Goal: Transaction & Acquisition: Obtain resource

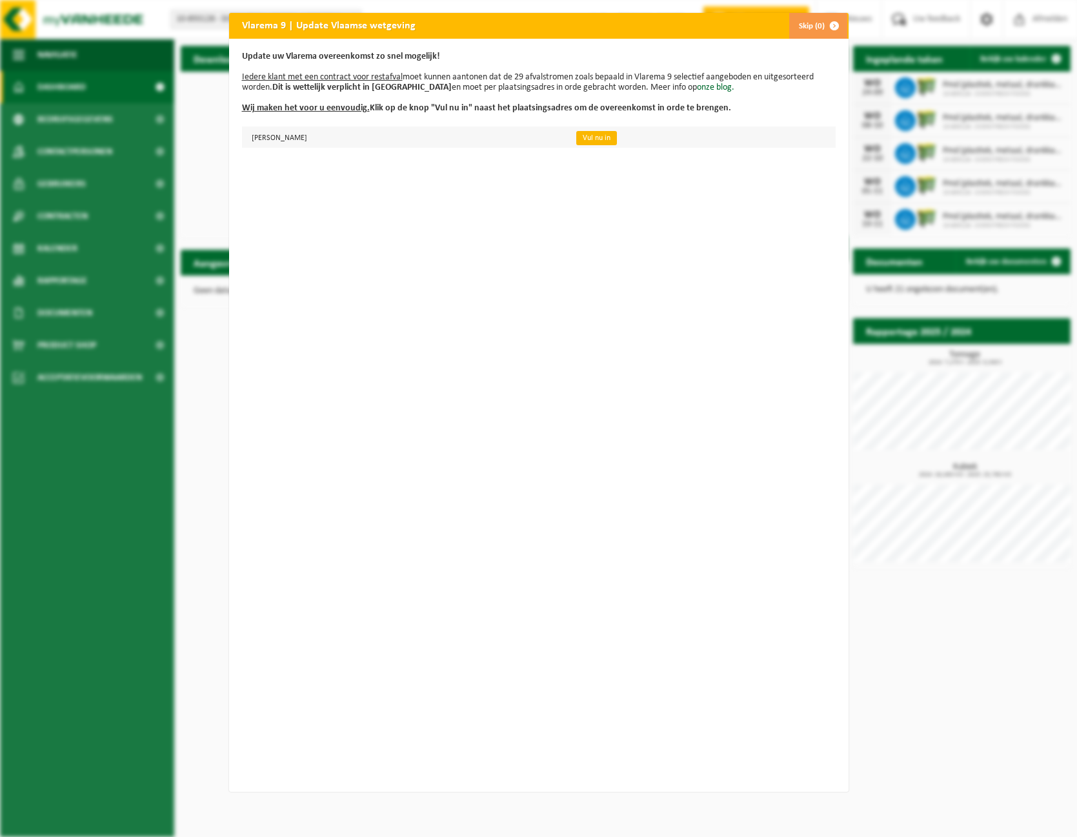
click at [617, 136] on link "Vul nu in" at bounding box center [596, 138] width 41 height 14
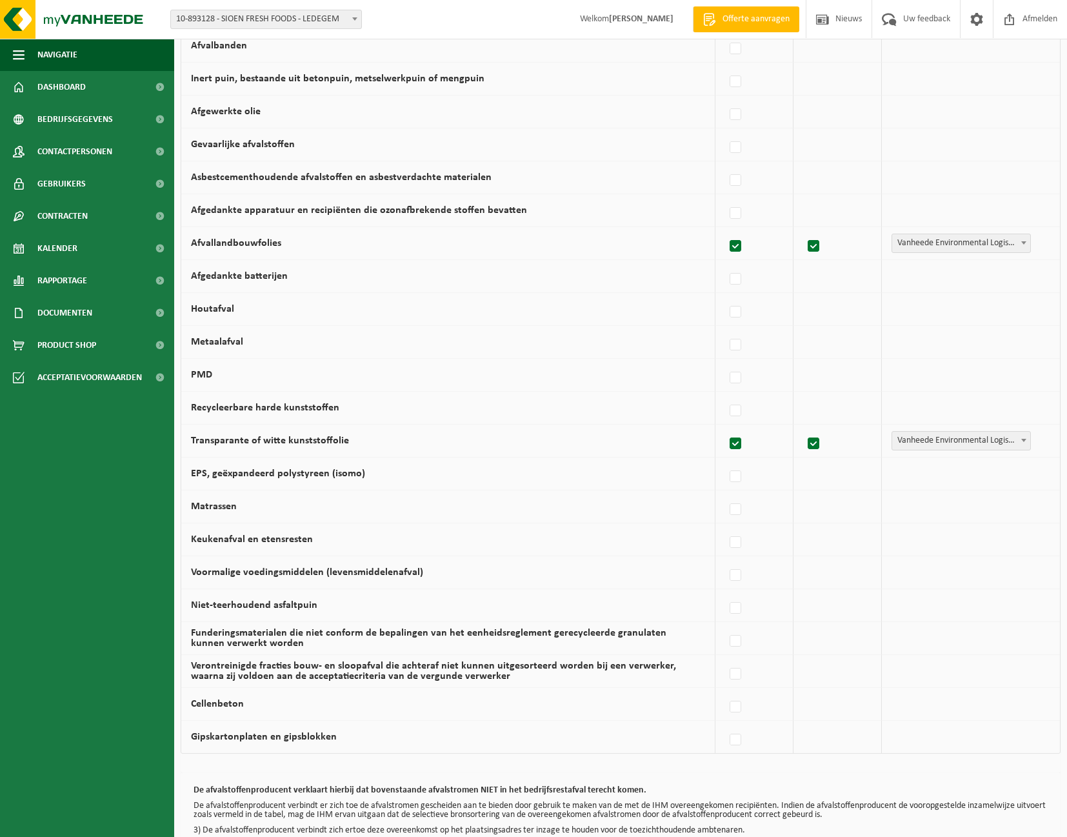
scroll to position [501, 0]
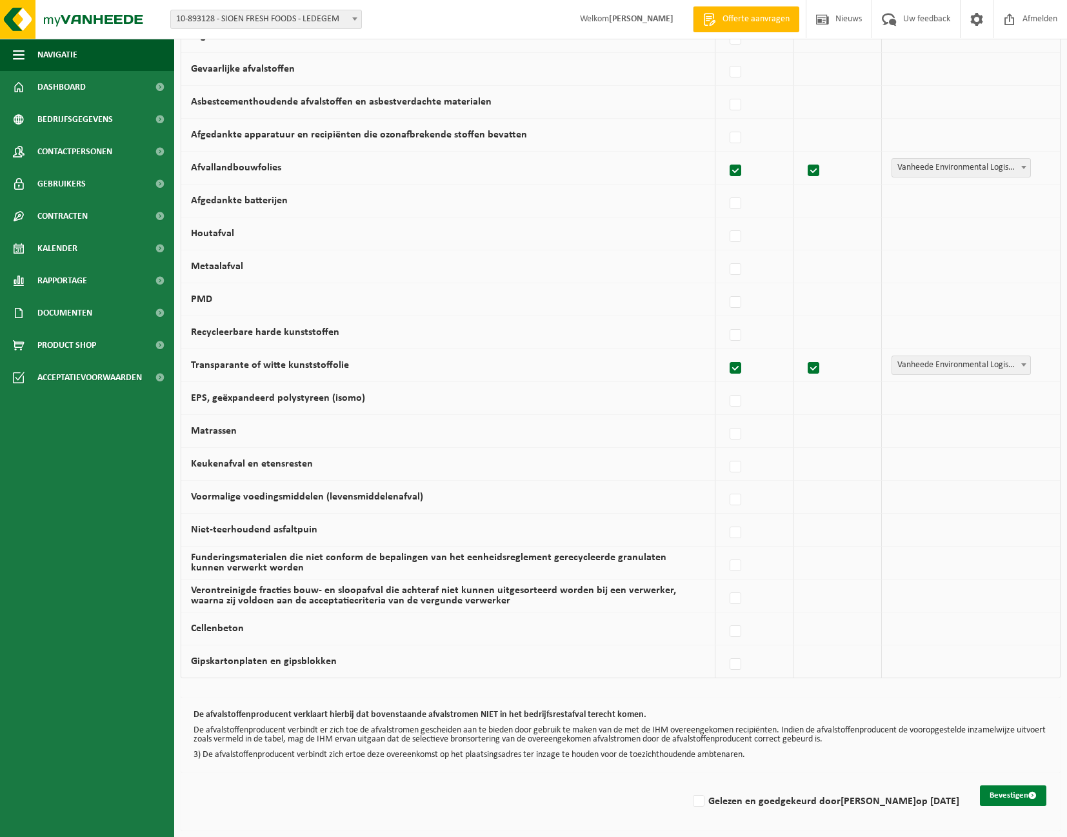
click at [1001, 795] on button "Bevestigen" at bounding box center [1013, 795] width 66 height 21
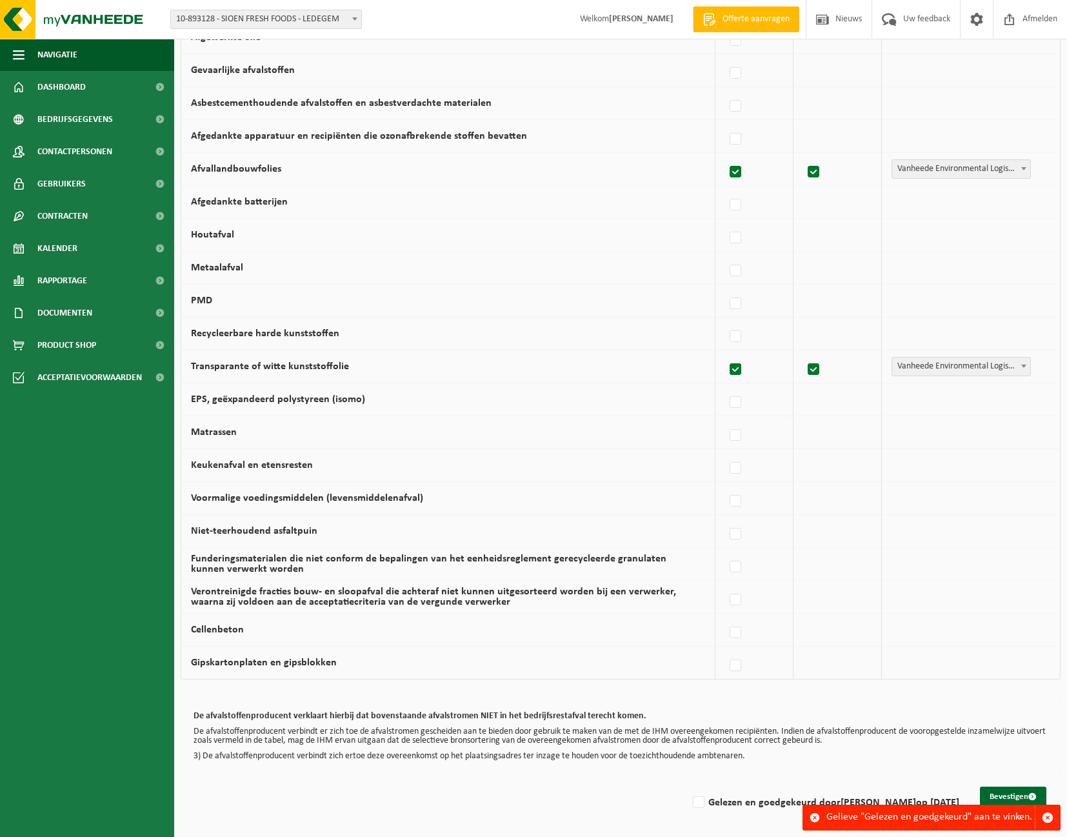
scroll to position [501, 0]
click at [703, 803] on label "Gelezen en goedgekeurd door [PERSON_NAME] op [DATE]" at bounding box center [825, 801] width 269 height 19
click at [689, 785] on input "Gelezen en goedgekeurd door [PERSON_NAME] op [DATE]" at bounding box center [688, 785] width 1 height 1
checkbox input "true"
click at [994, 796] on button "Bevestigen" at bounding box center [1013, 795] width 66 height 21
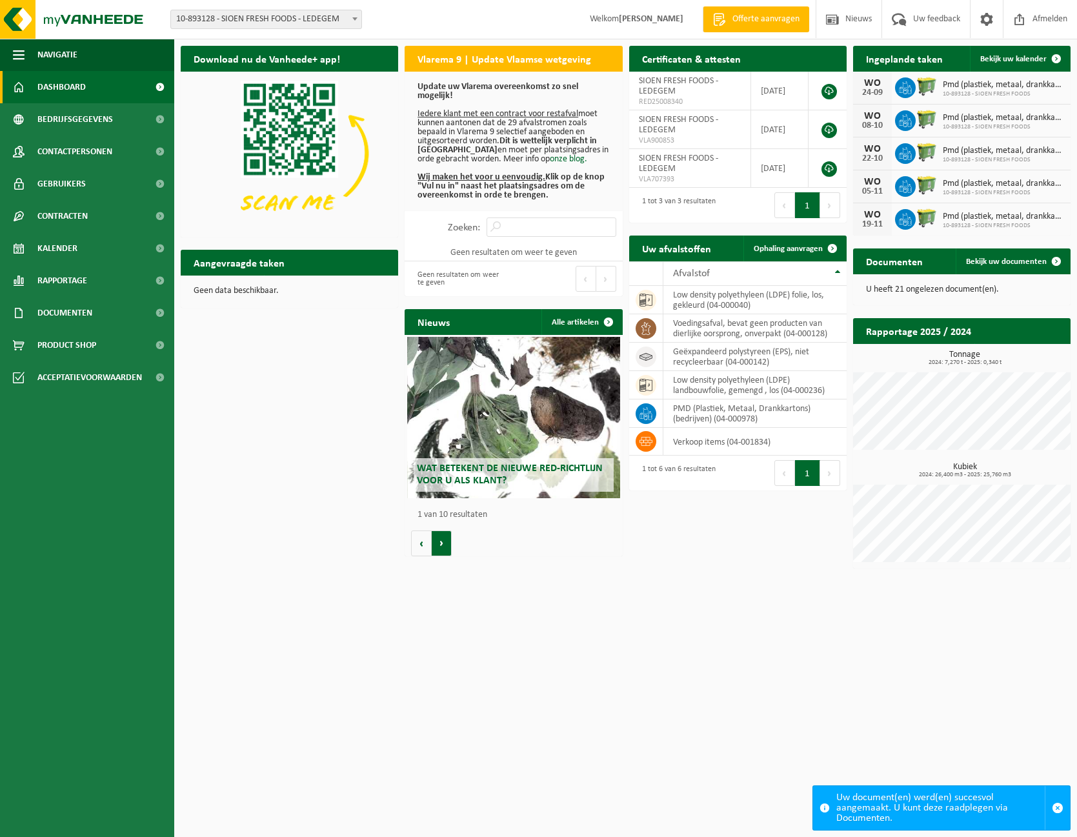
click at [441, 543] on button "Volgende" at bounding box center [442, 544] width 20 height 26
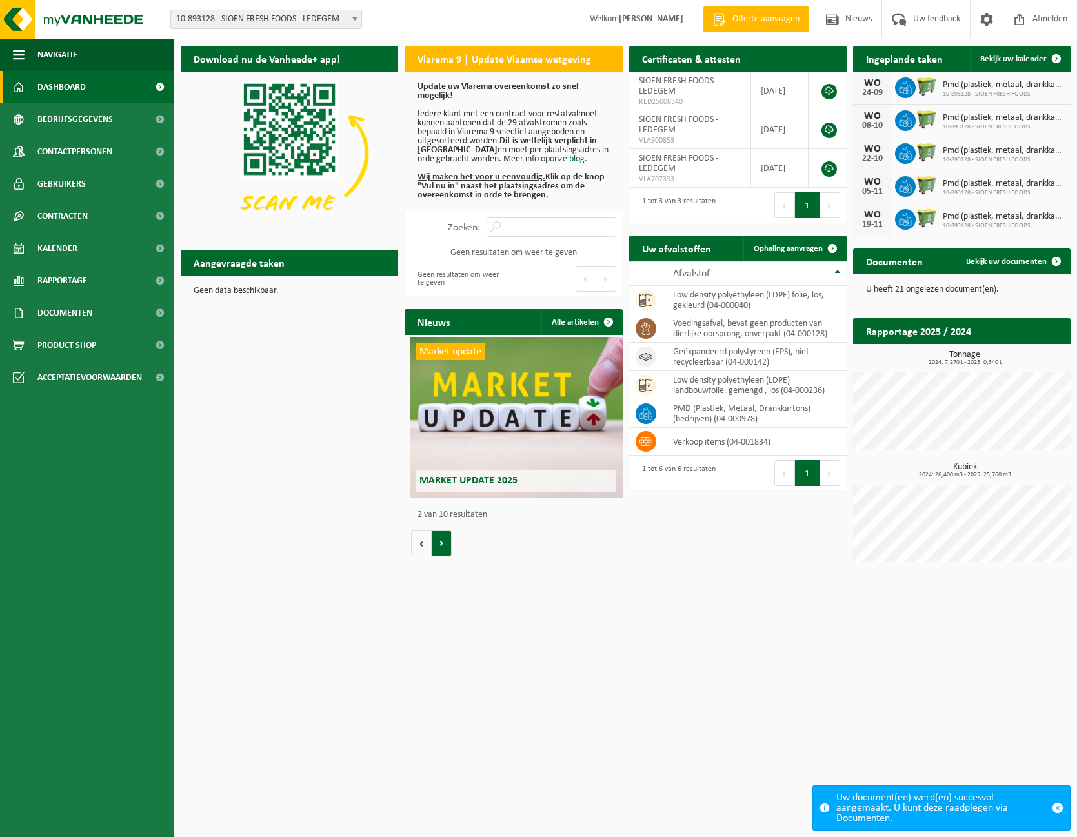
scroll to position [0, 217]
click at [100, 87] on link "Dashboard" at bounding box center [87, 87] width 174 height 32
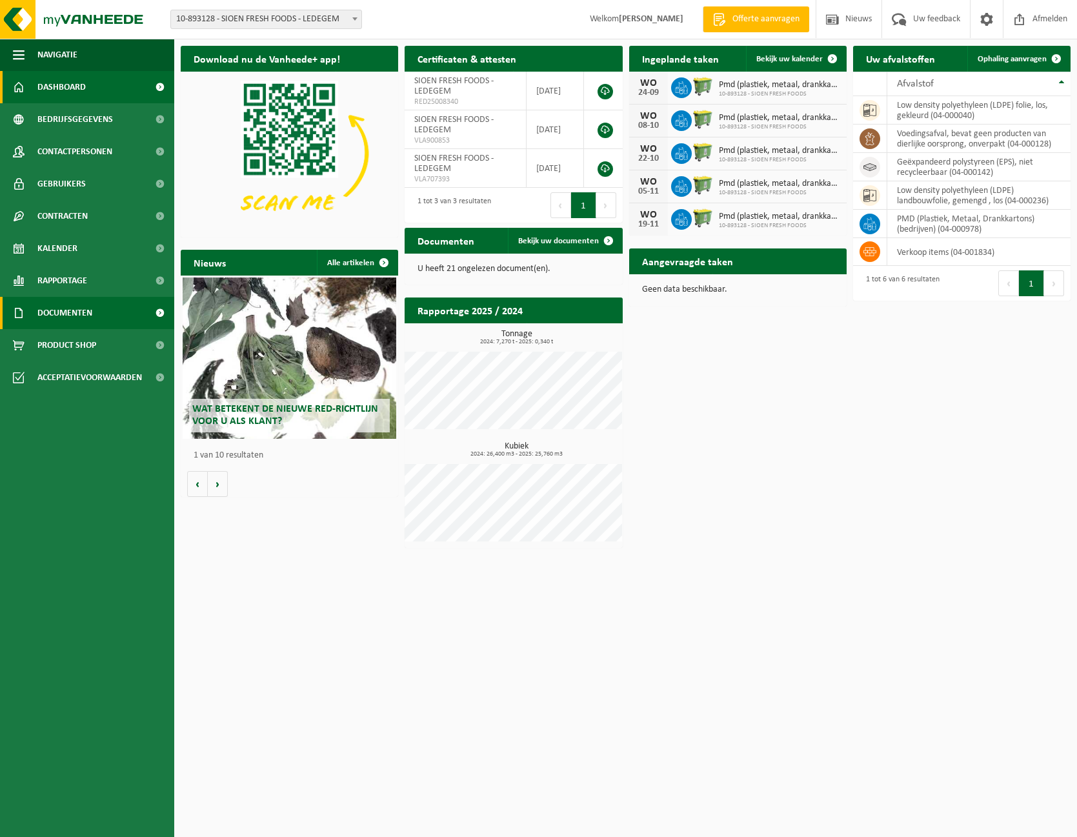
click at [157, 314] on span at bounding box center [159, 313] width 29 height 32
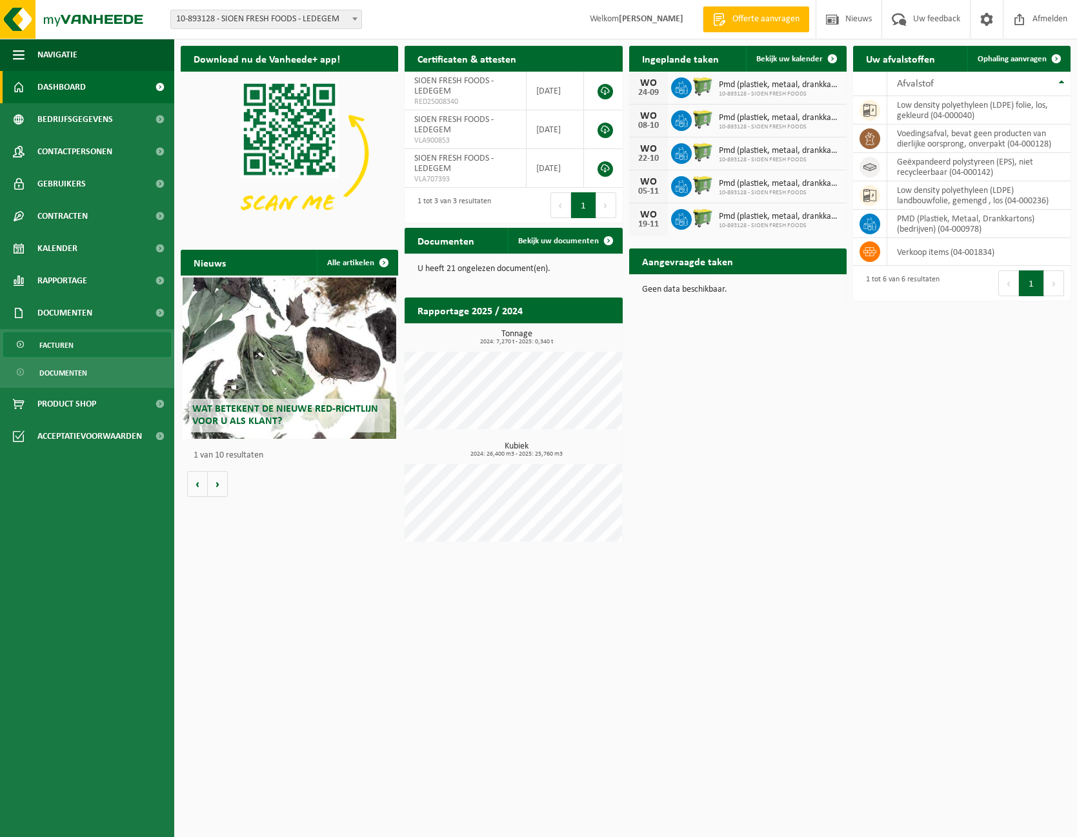
click at [50, 347] on span "Facturen" at bounding box center [56, 345] width 34 height 25
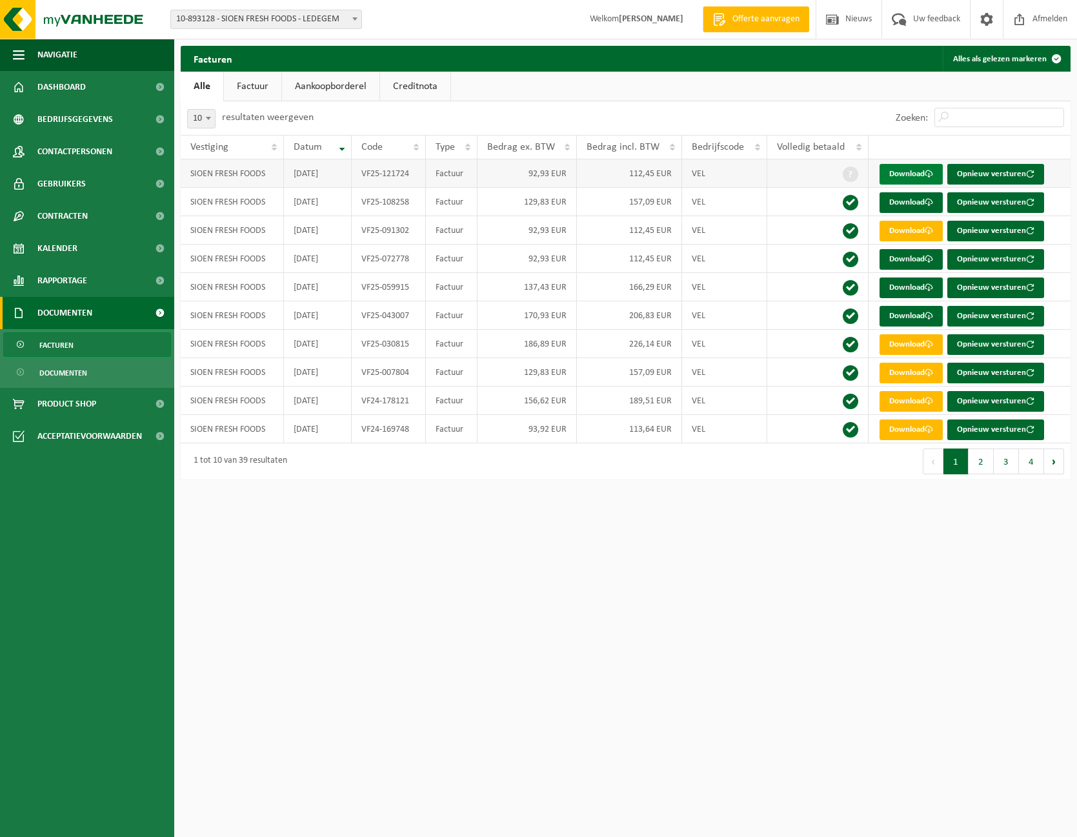
click at [909, 177] on link "Download" at bounding box center [911, 174] width 63 height 21
click at [697, 627] on html "Vestiging: 10-893128 - SIOEN FRESH FOODS - LEDEGEM 10-893128 - SIOEN FRESH FOOD…" at bounding box center [538, 418] width 1077 height 837
click at [68, 374] on span "Documenten" at bounding box center [63, 373] width 48 height 25
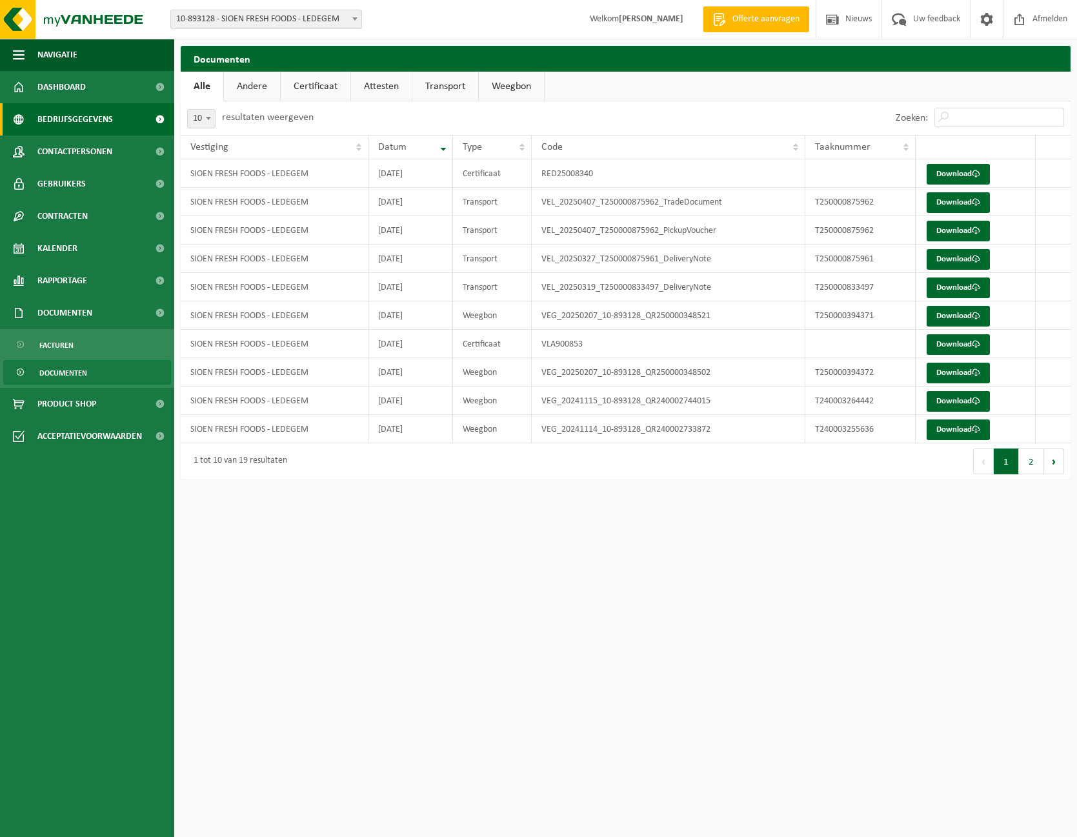
click at [96, 125] on span "Bedrijfsgegevens" at bounding box center [75, 119] width 76 height 32
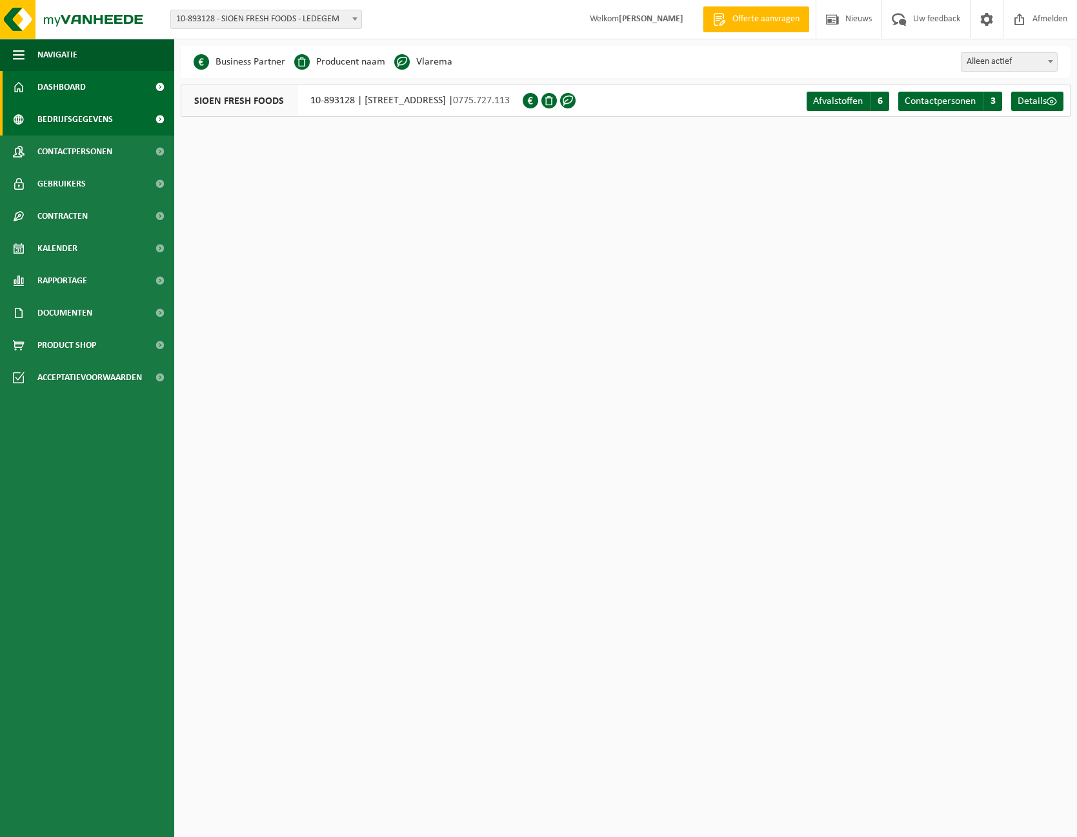
click at [74, 86] on span "Dashboard" at bounding box center [61, 87] width 48 height 32
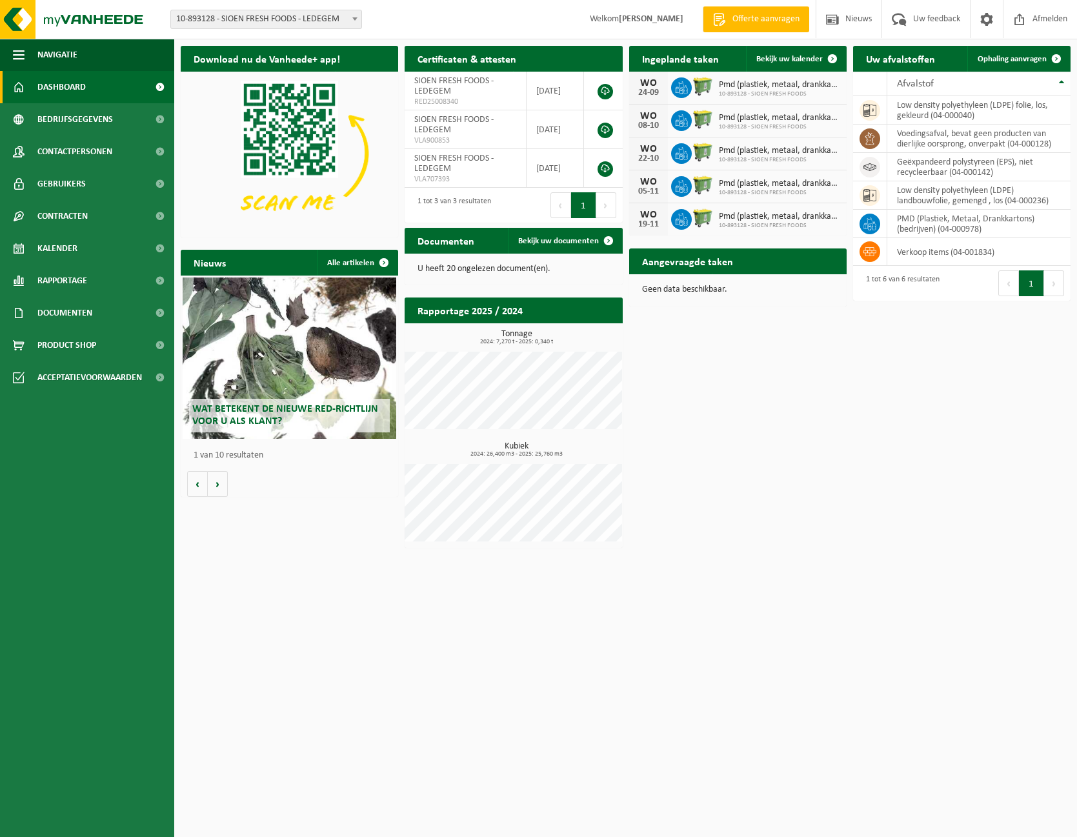
click at [446, 310] on h2 "Rapportage 2025 / 2024" at bounding box center [470, 310] width 131 height 25
click at [61, 314] on span "Documenten" at bounding box center [64, 313] width 55 height 32
click at [58, 340] on span "Facturen" at bounding box center [56, 345] width 34 height 25
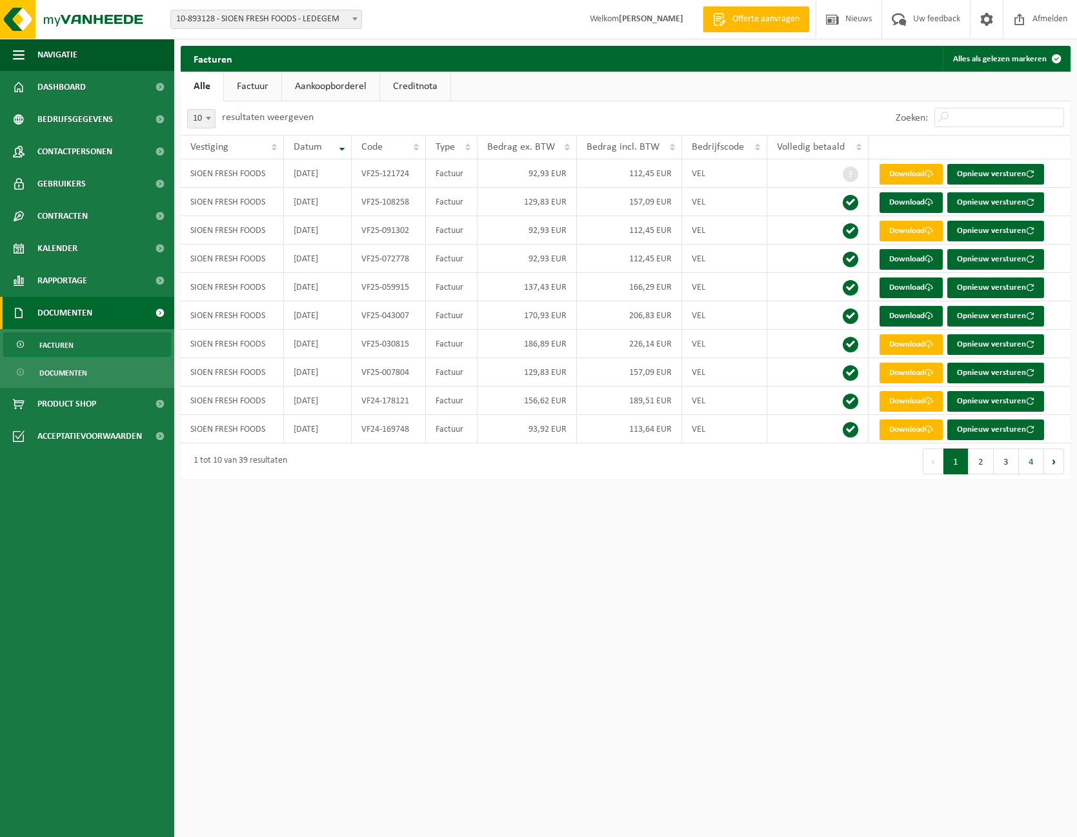
click at [247, 86] on link "Factuur" at bounding box center [252, 87] width 57 height 30
click at [212, 86] on link "Alle" at bounding box center [202, 87] width 42 height 30
click at [982, 463] on button "2" at bounding box center [981, 462] width 25 height 26
click at [957, 465] on button "1" at bounding box center [956, 462] width 25 height 26
